Goal: Information Seeking & Learning: Learn about a topic

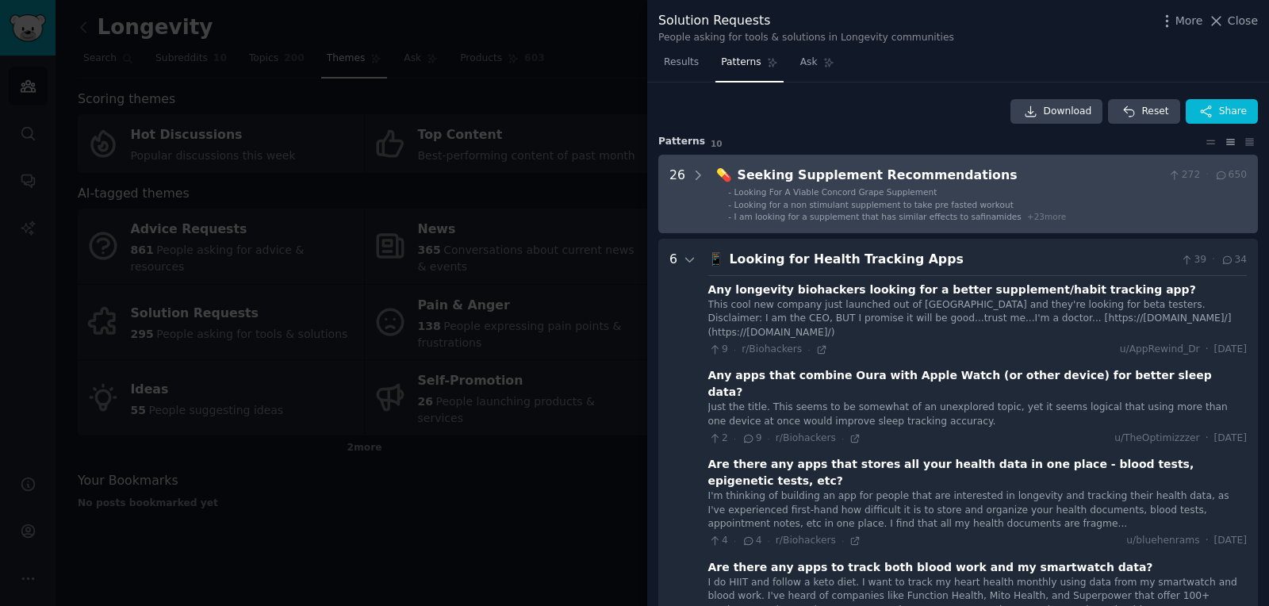
click at [1000, 182] on div "Seeking Supplement Recommendations" at bounding box center [950, 176] width 425 height 20
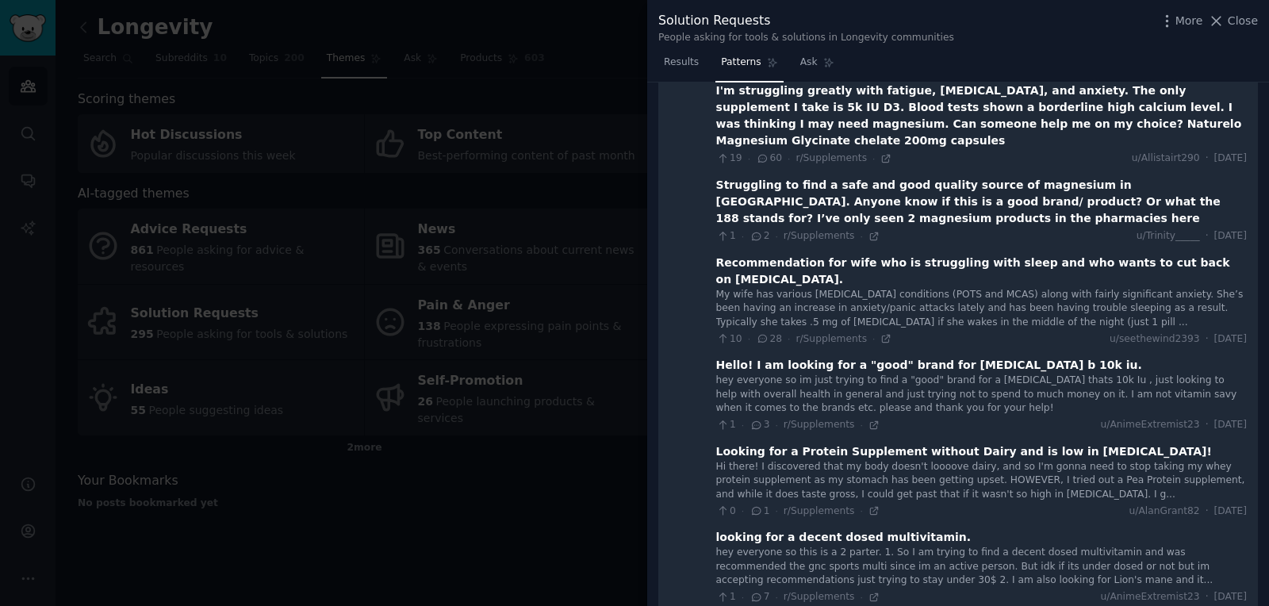
scroll to position [1146, 0]
click at [501, 267] on div at bounding box center [634, 303] width 1269 height 606
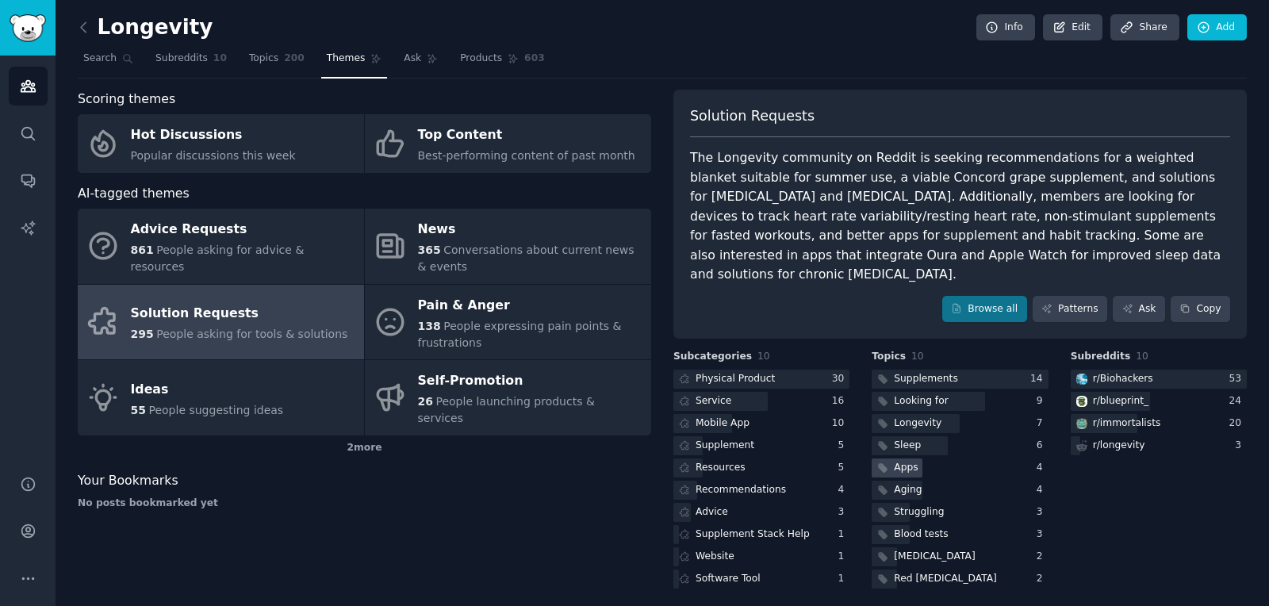
click at [926, 459] on div "Apps" at bounding box center [960, 469] width 176 height 20
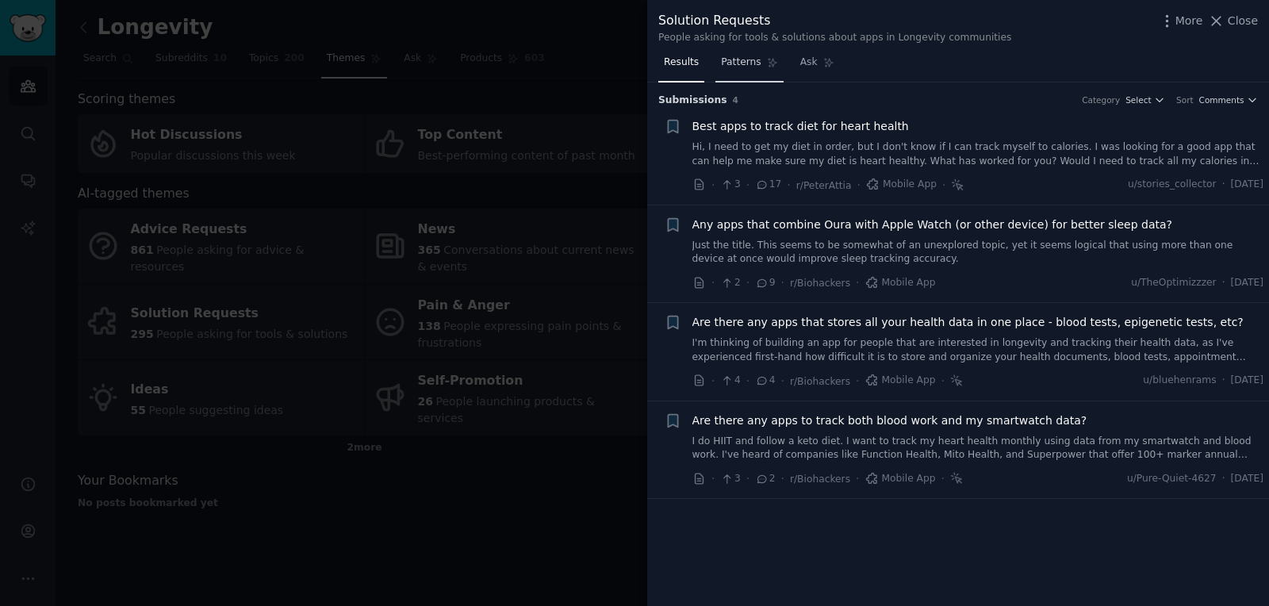
click at [740, 61] on span "Patterns" at bounding box center [741, 63] width 40 height 14
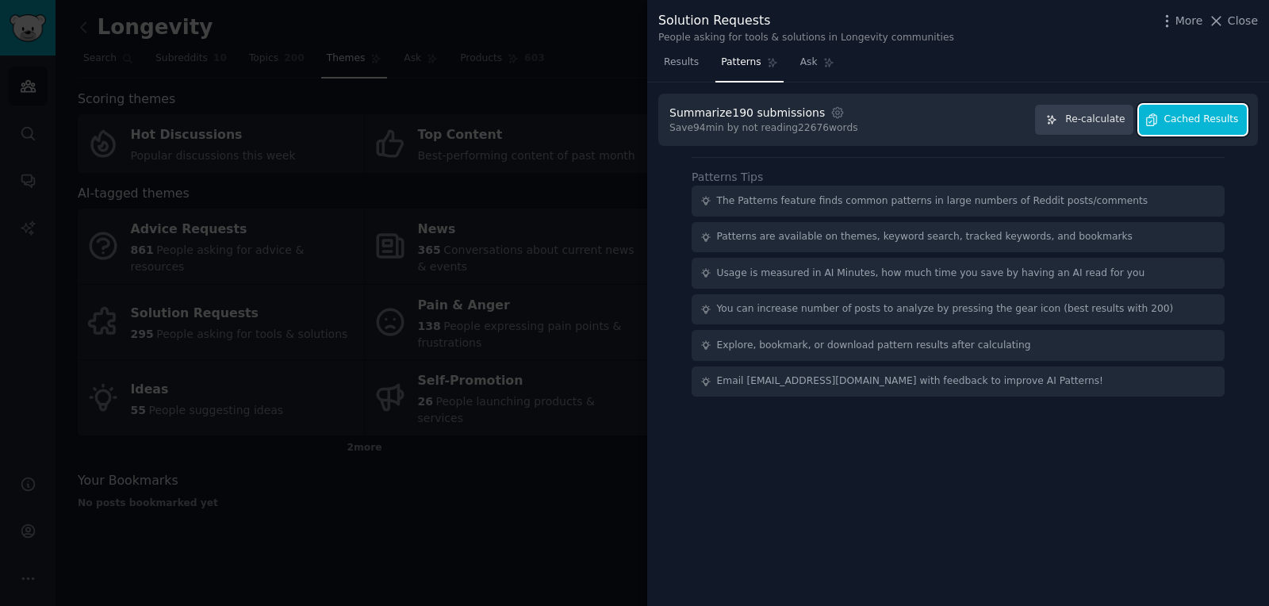
click at [1226, 123] on span "Cached Results" at bounding box center [1202, 120] width 75 height 14
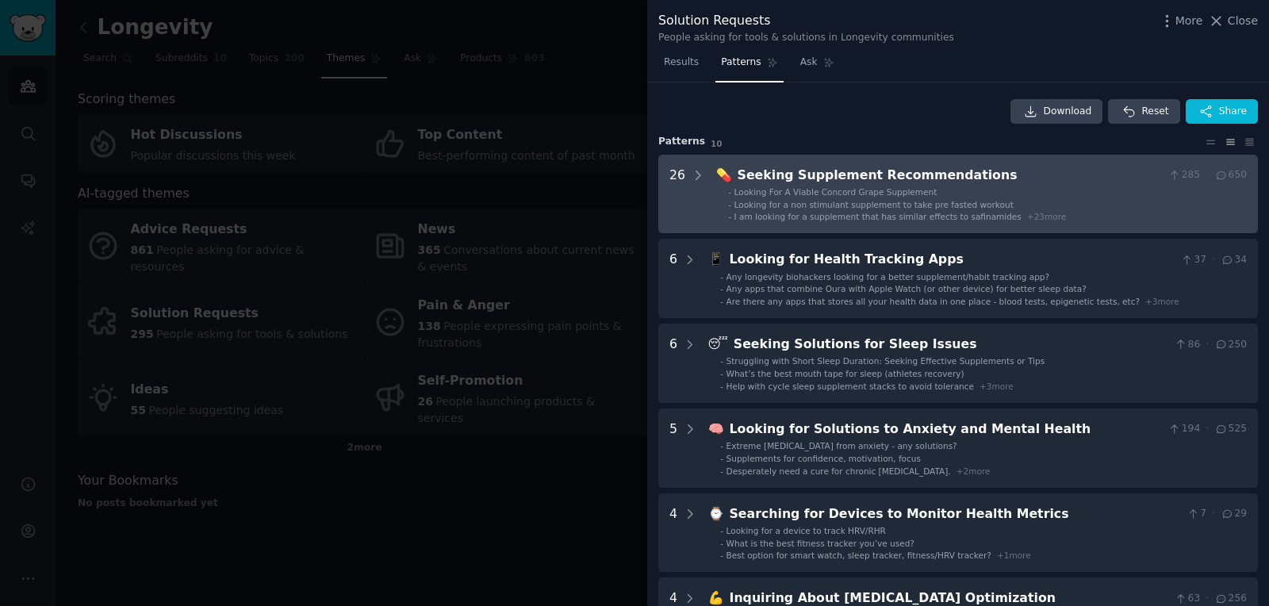
click at [716, 192] on div "- Looking For A Viable Concord Grape Supplement - Looking for a non stimulant s…" at bounding box center [981, 204] width 531 height 36
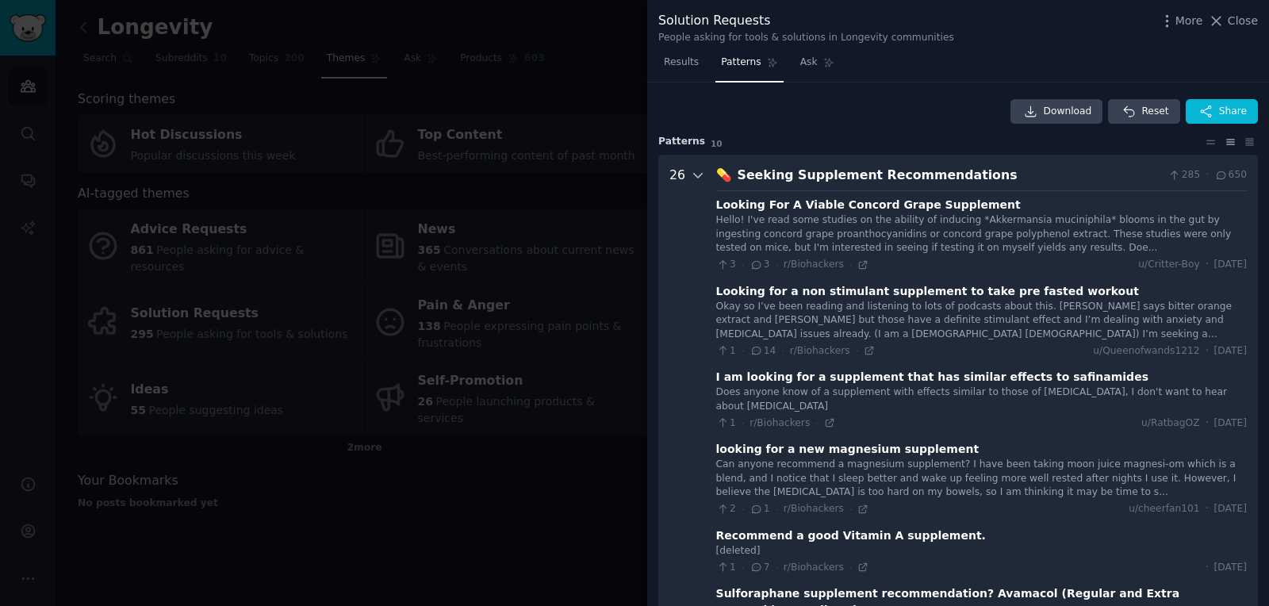
click at [691, 168] on icon at bounding box center [698, 175] width 14 height 14
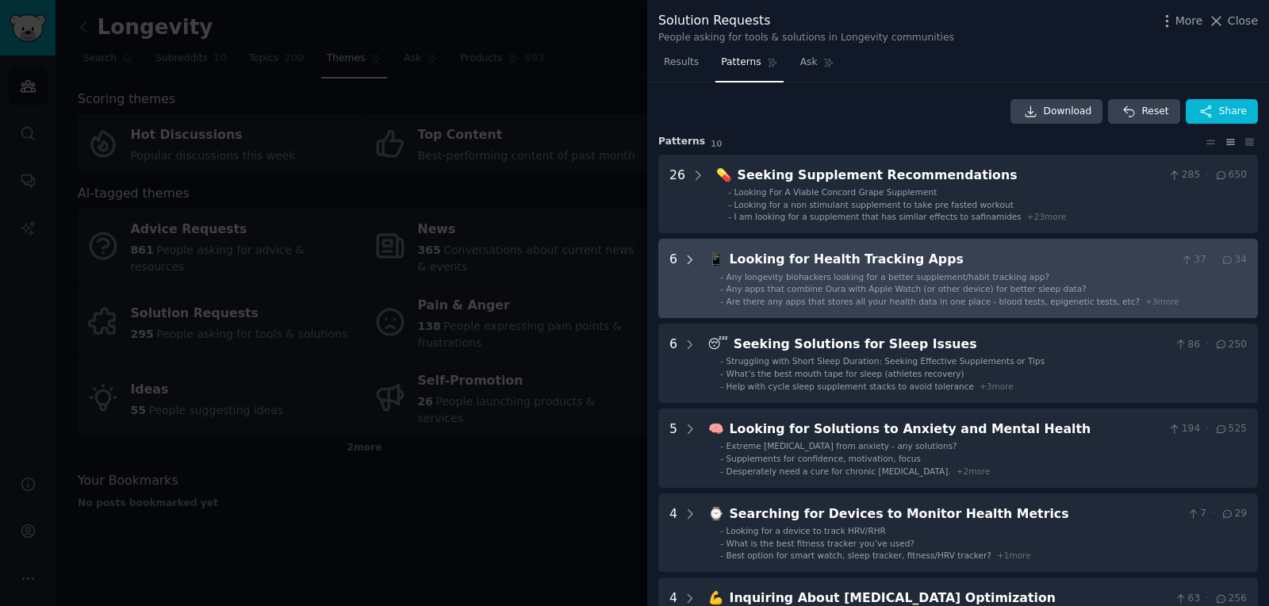
click at [686, 275] on div at bounding box center [690, 278] width 14 height 57
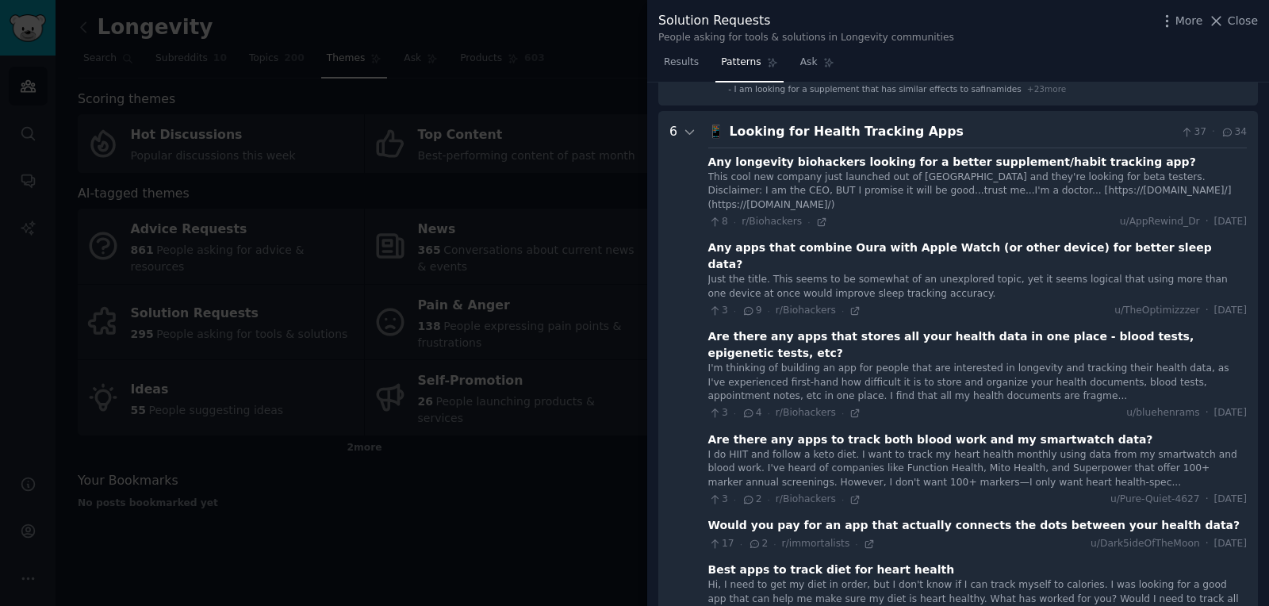
scroll to position [216, 0]
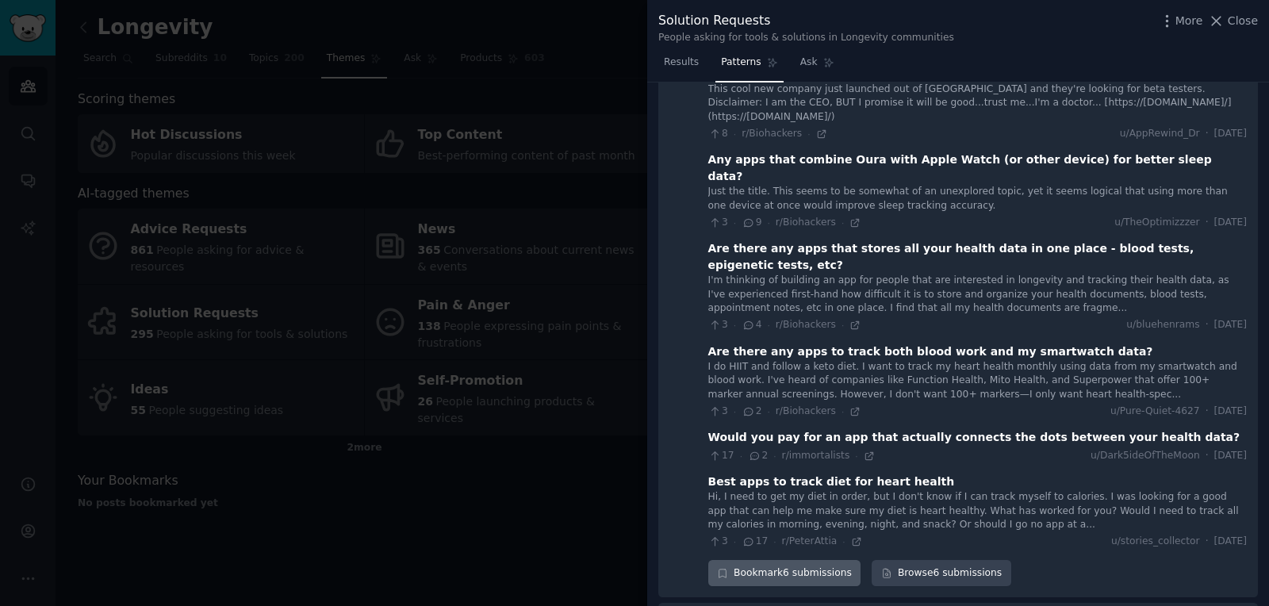
click at [774, 560] on div "Bookmark 6 submissions" at bounding box center [785, 573] width 153 height 27
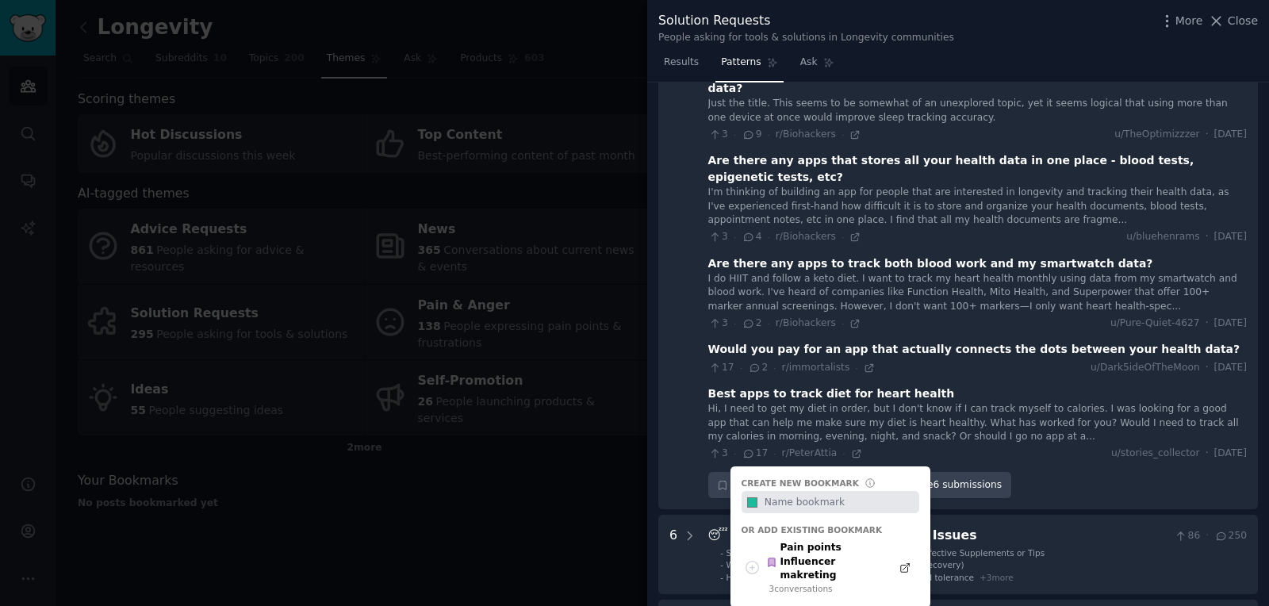
scroll to position [304, 0]
type input "Longevity Appa"
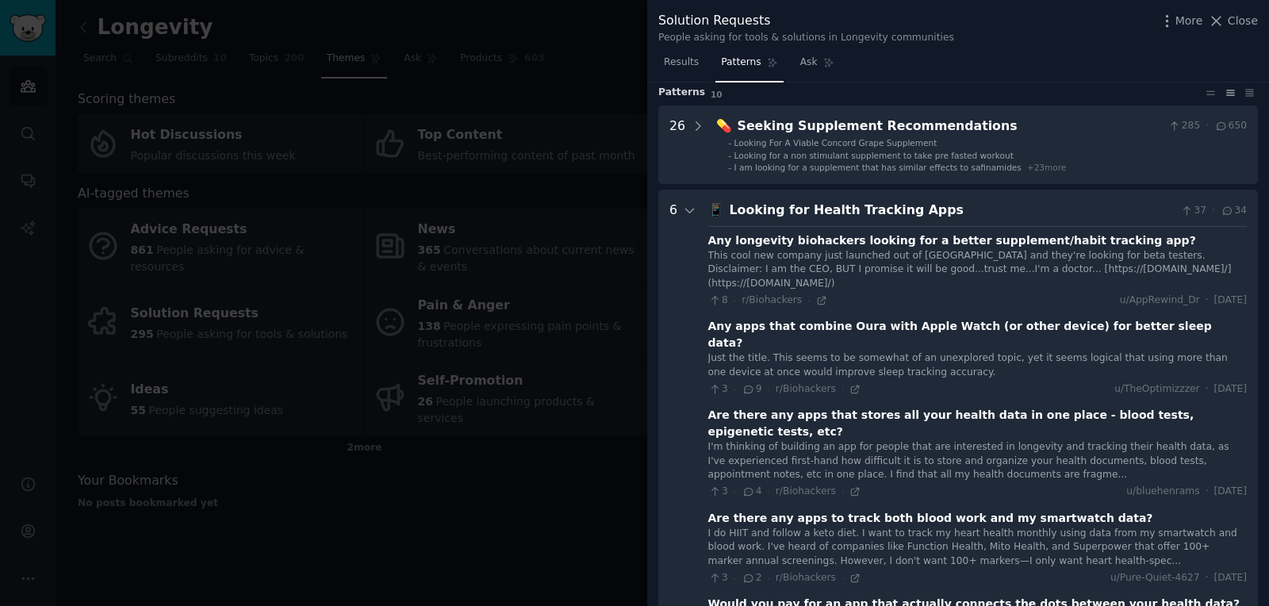
scroll to position [40, 0]
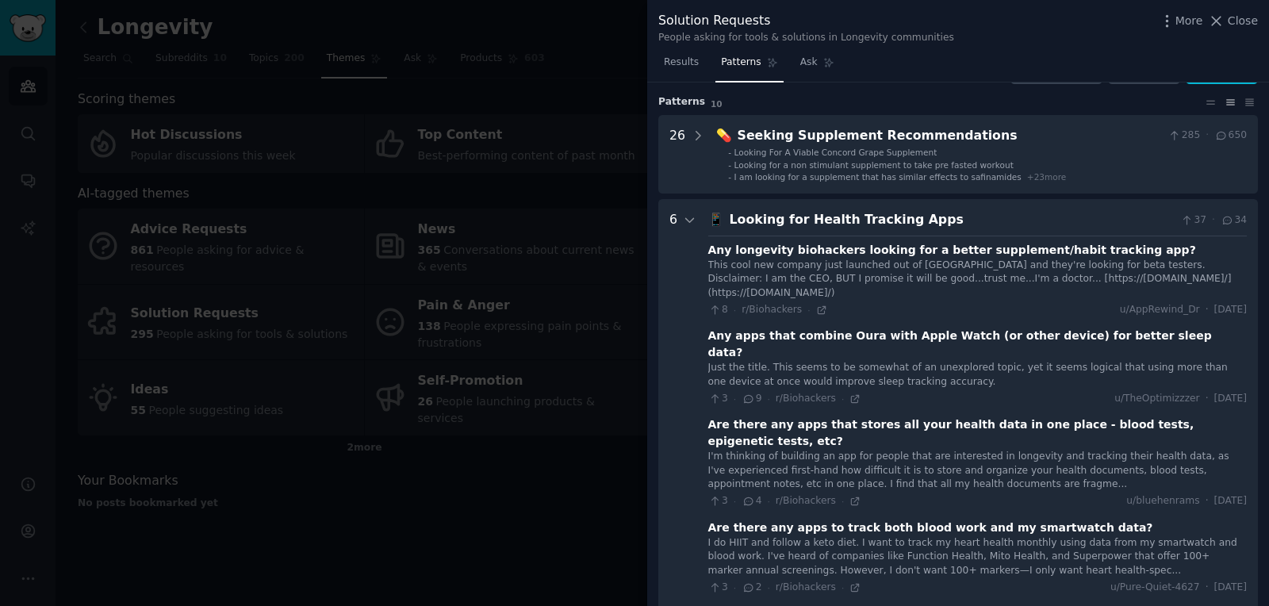
click at [399, 354] on div at bounding box center [634, 303] width 1269 height 606
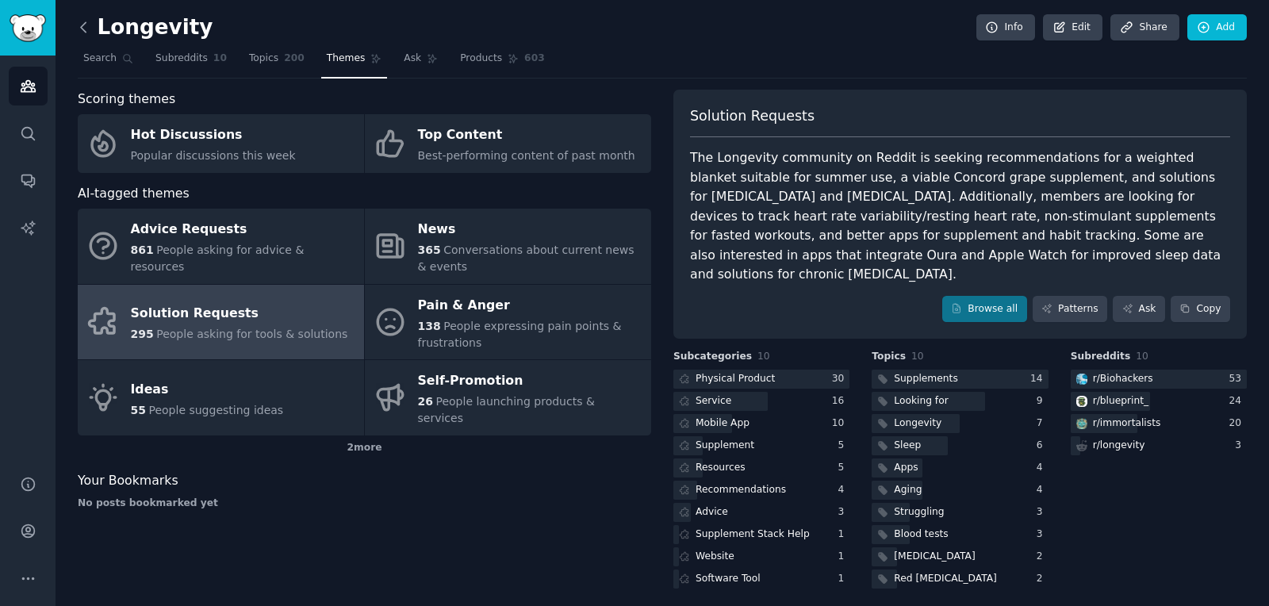
click at [84, 26] on icon at bounding box center [83, 27] width 17 height 17
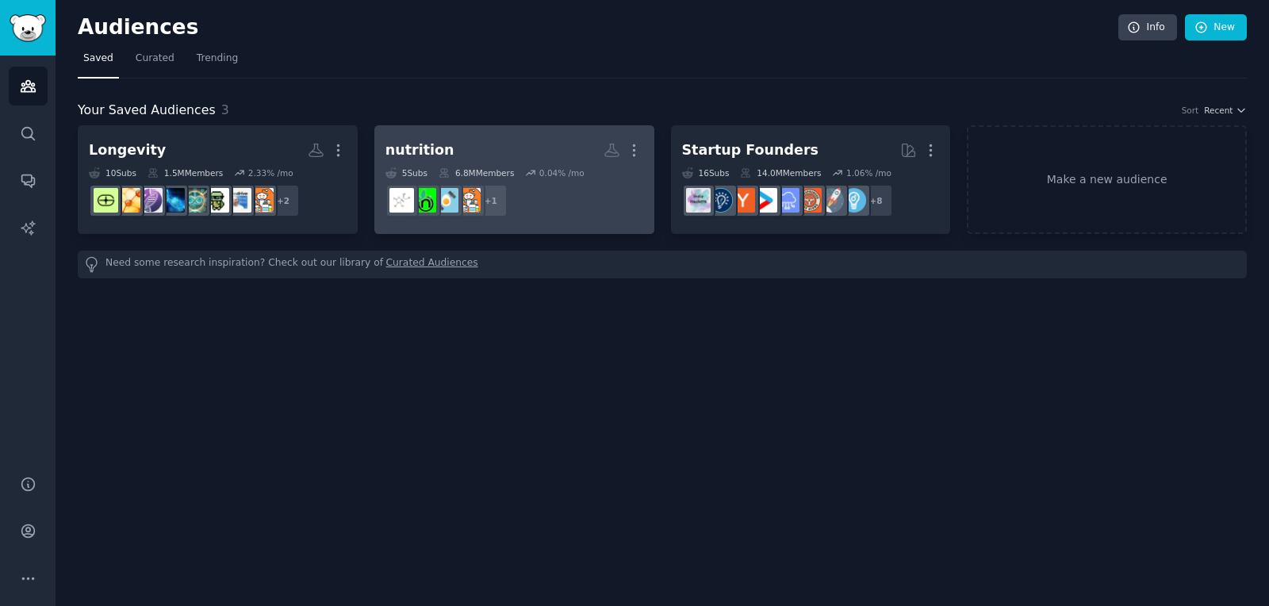
click at [506, 136] on h2 "nutrition More" at bounding box center [515, 150] width 258 height 28
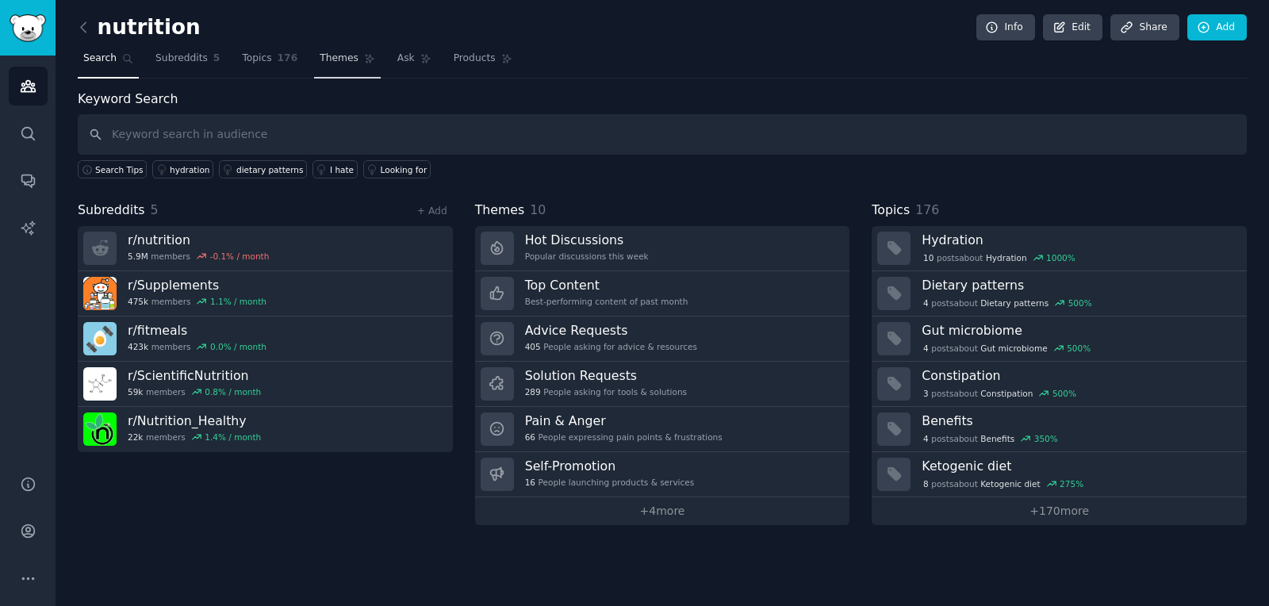
click at [320, 56] on span "Themes" at bounding box center [339, 59] width 39 height 14
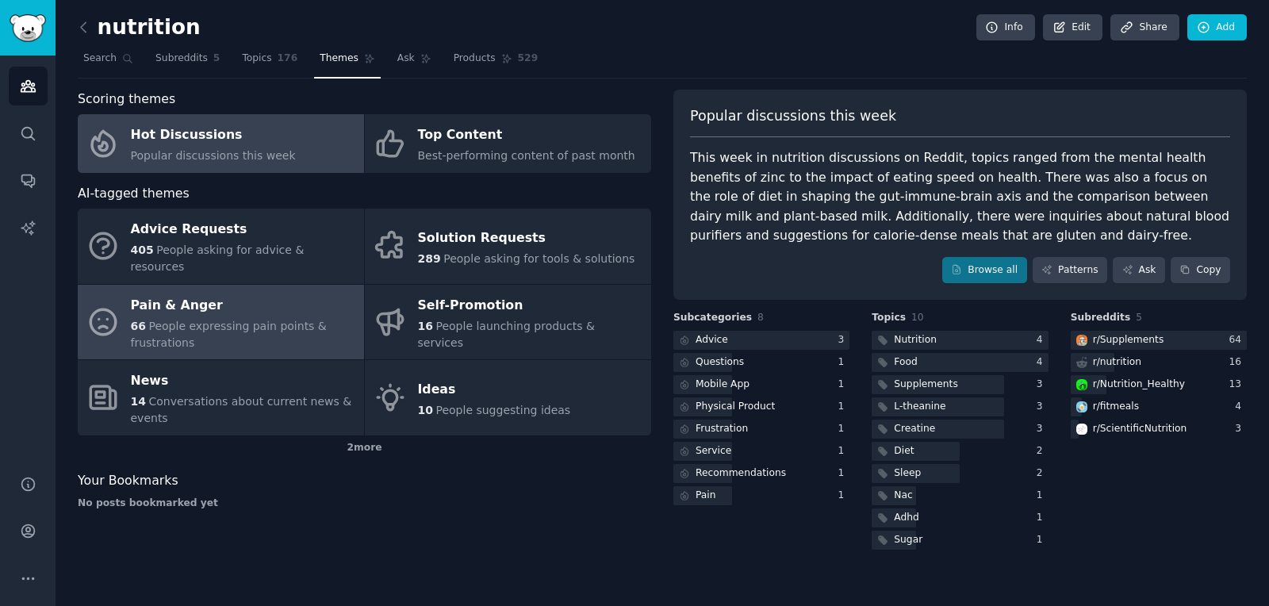
click at [338, 295] on div "Pain & Anger" at bounding box center [243, 305] width 225 height 25
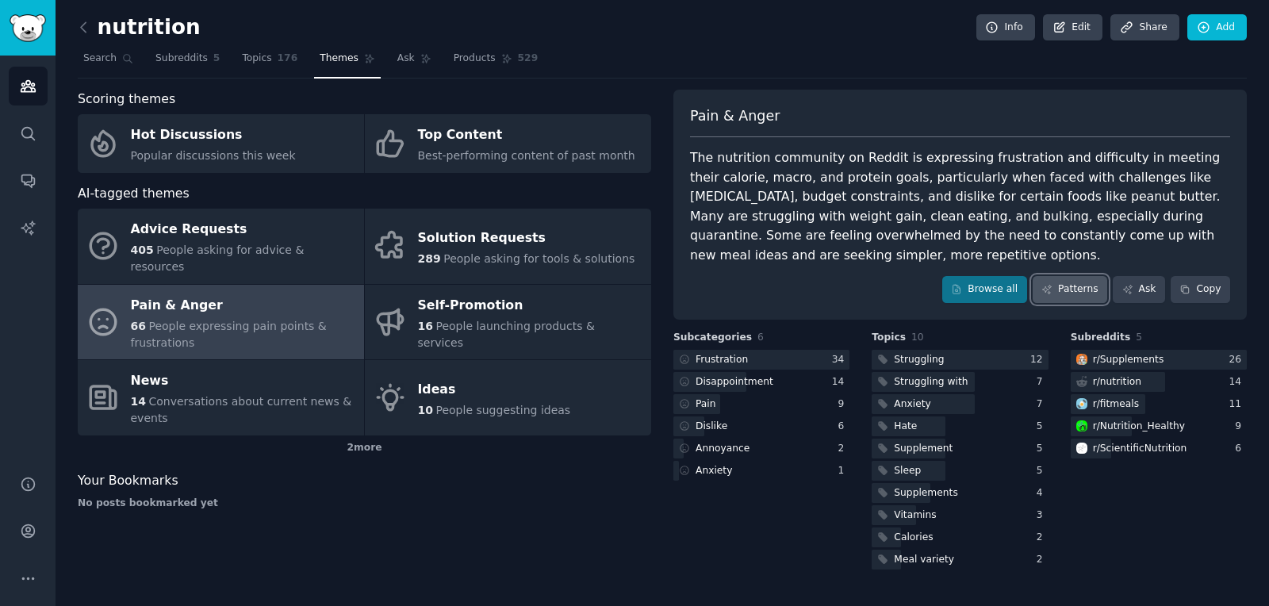
click at [1075, 282] on link "Patterns" at bounding box center [1070, 289] width 75 height 27
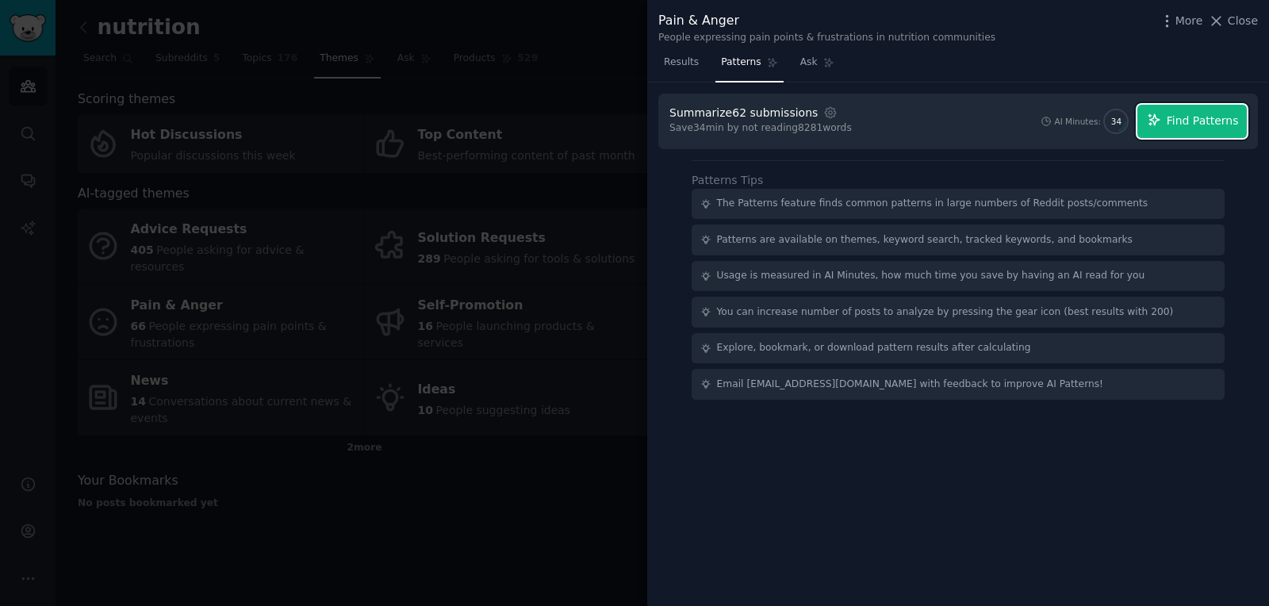
click at [1212, 123] on span "Find Patterns" at bounding box center [1203, 121] width 72 height 17
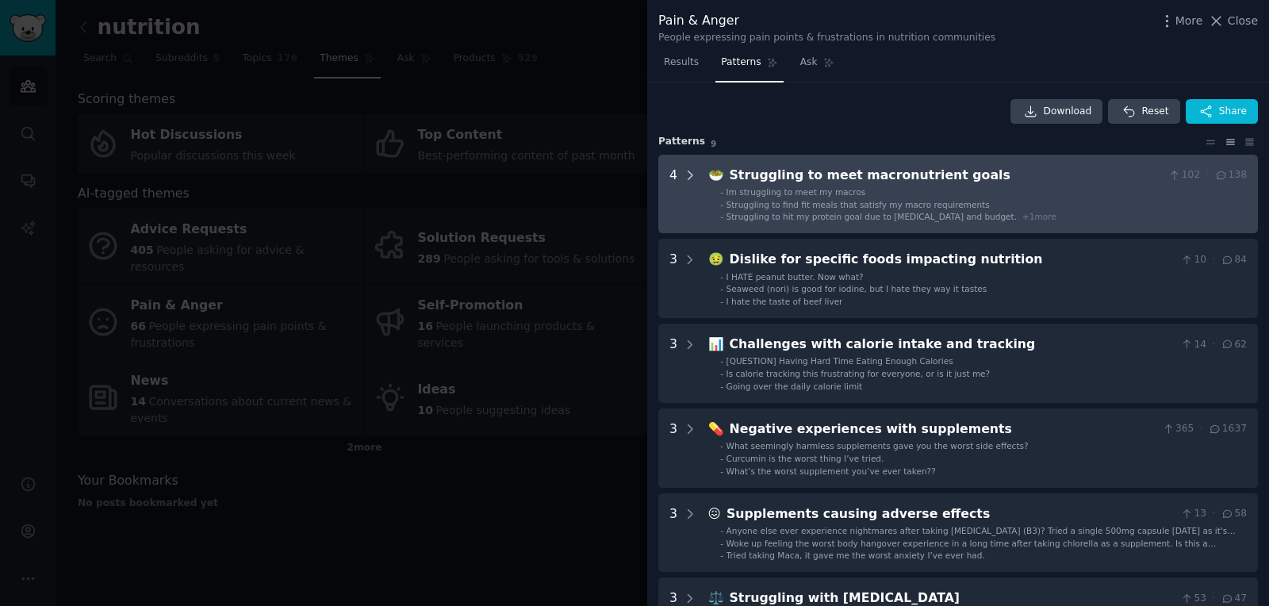
click at [693, 204] on div at bounding box center [690, 194] width 14 height 57
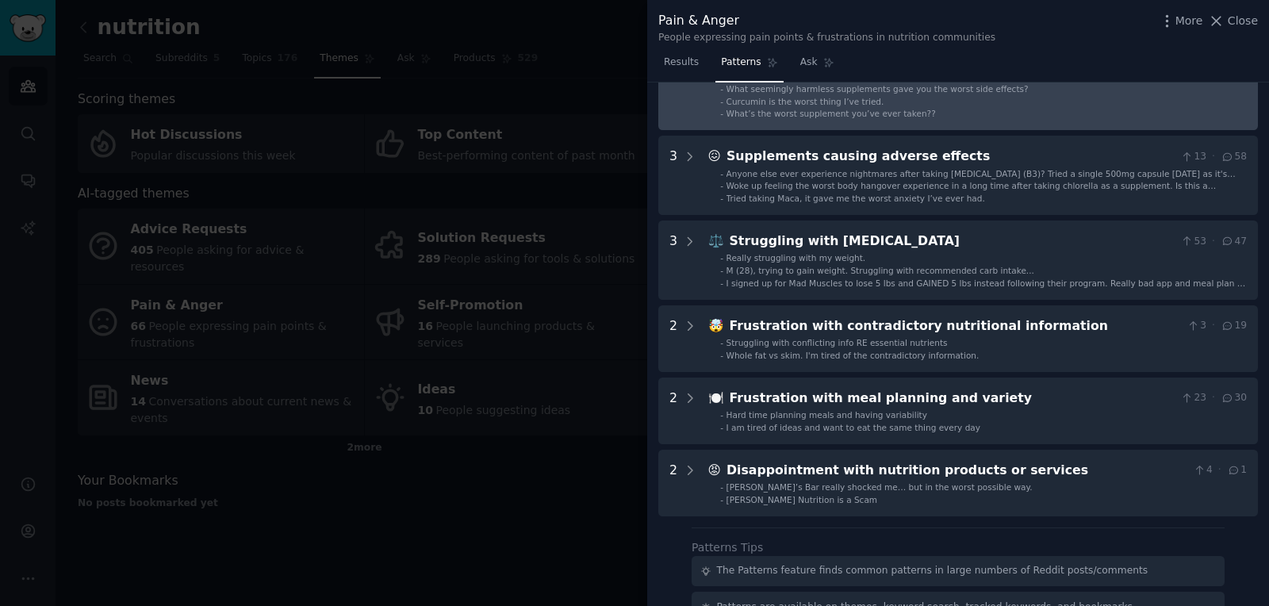
scroll to position [689, 0]
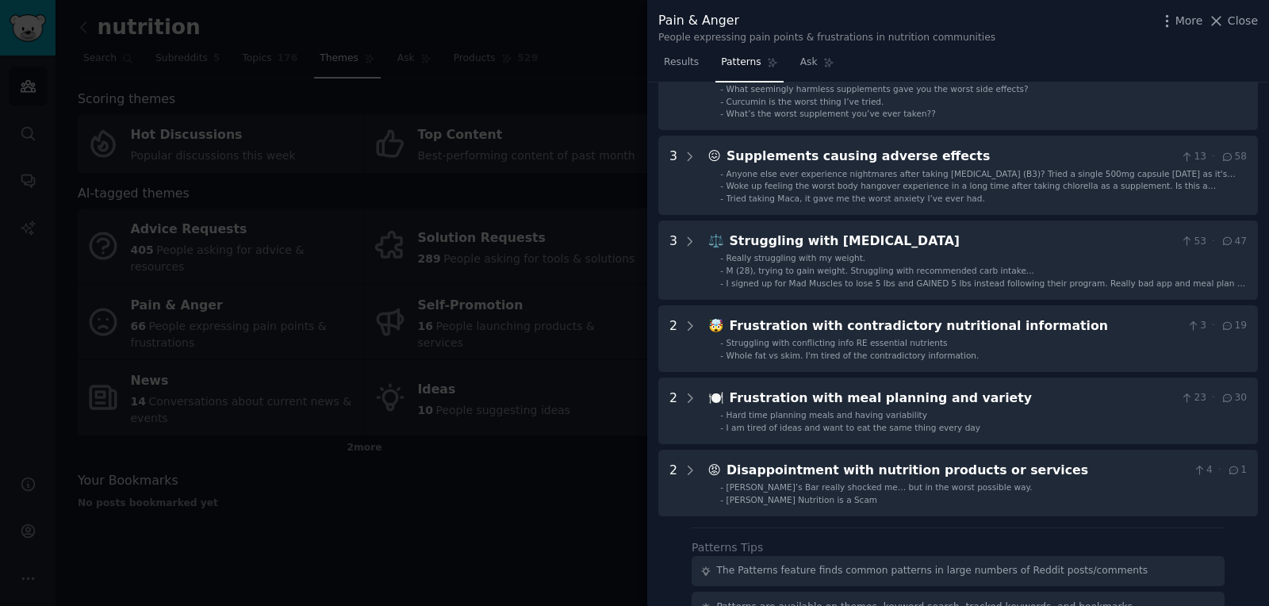
click at [577, 252] on div at bounding box center [634, 303] width 1269 height 606
